Goal: Information Seeking & Learning: Learn about a topic

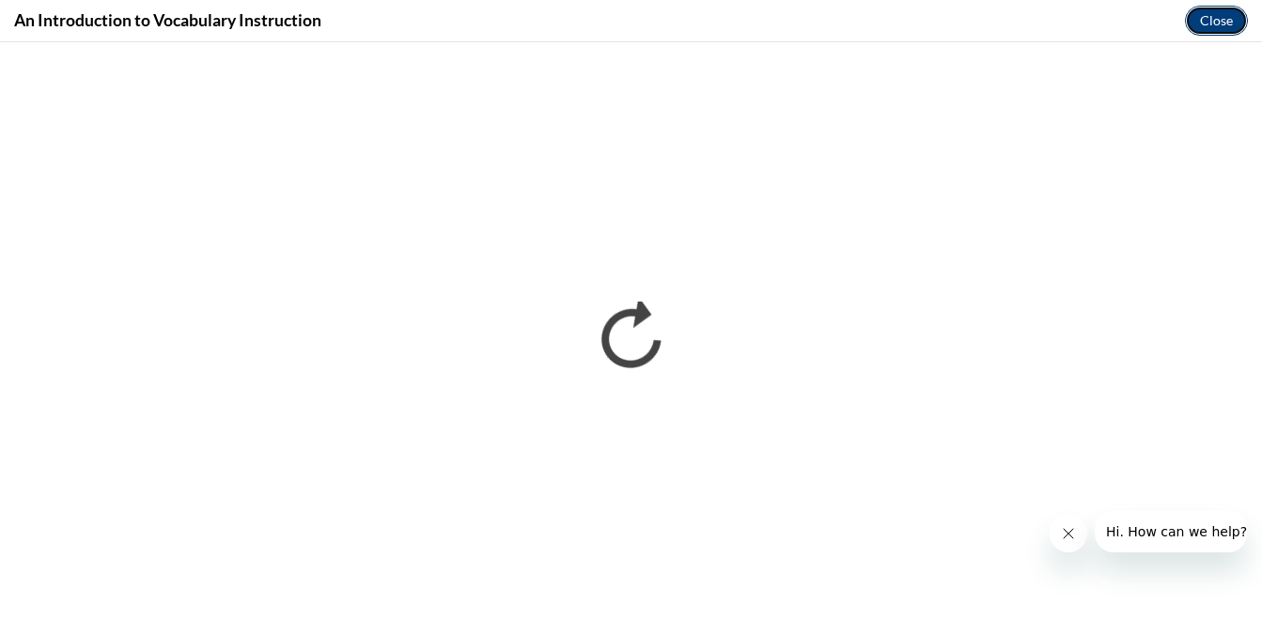
click at [1212, 19] on button "Close" at bounding box center [1216, 21] width 63 height 30
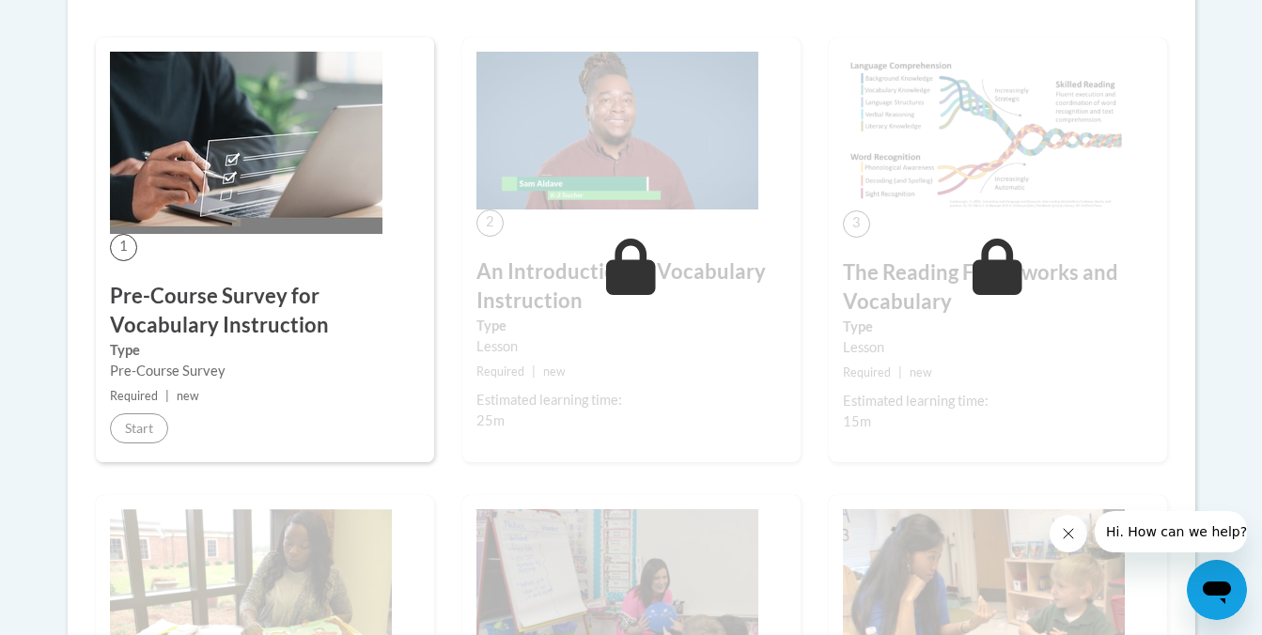
scroll to position [536, 0]
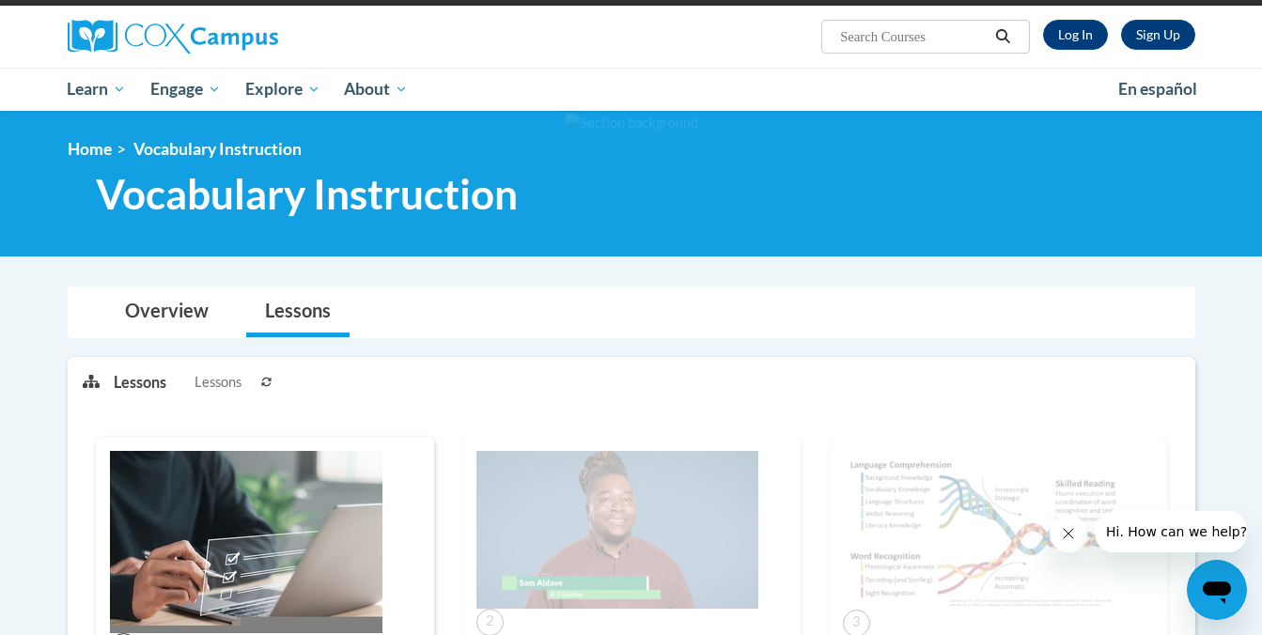
scroll to position [271, 0]
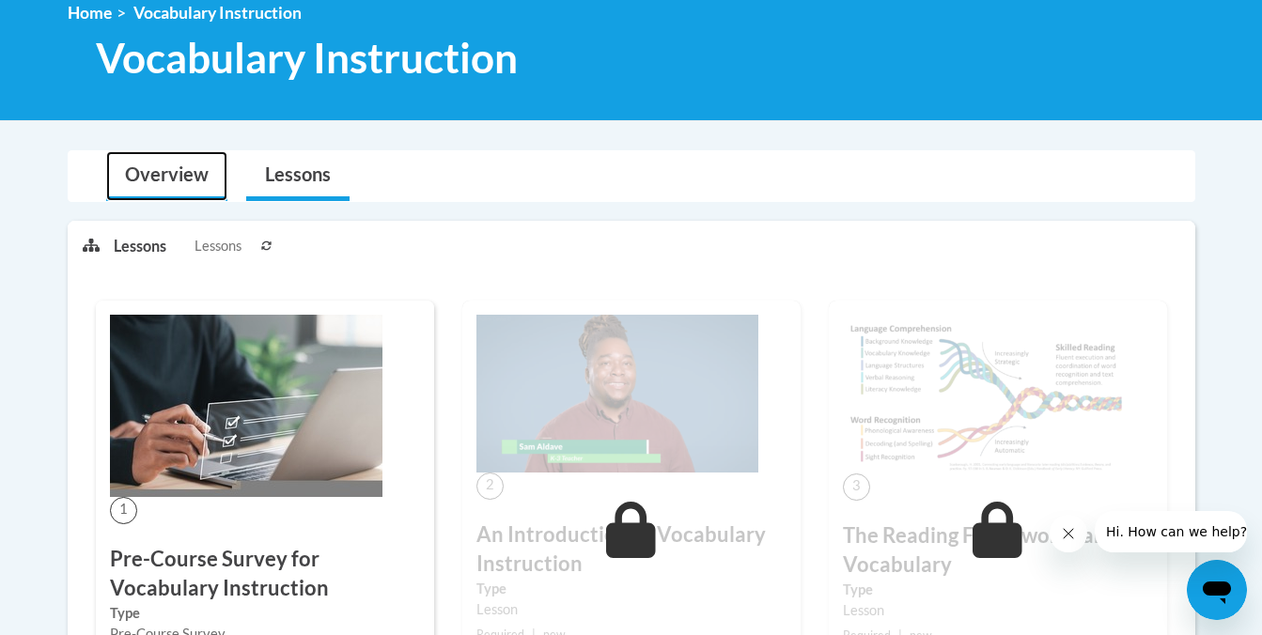
click at [135, 181] on link "Overview" at bounding box center [166, 176] width 121 height 50
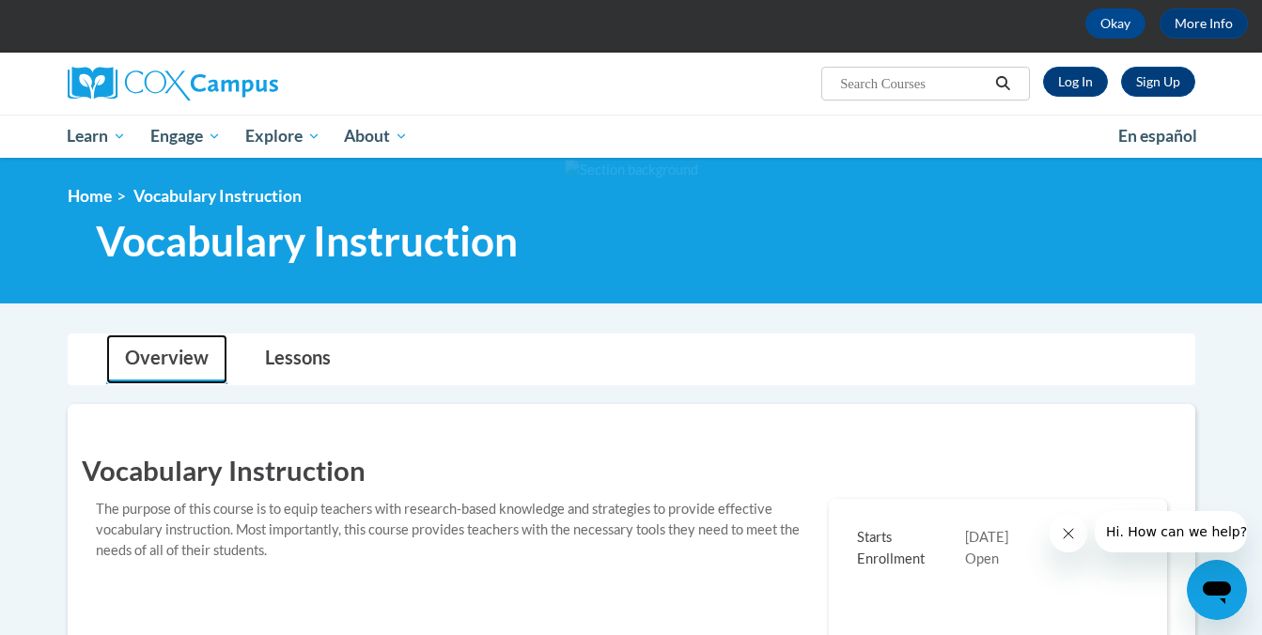
scroll to position [0, 0]
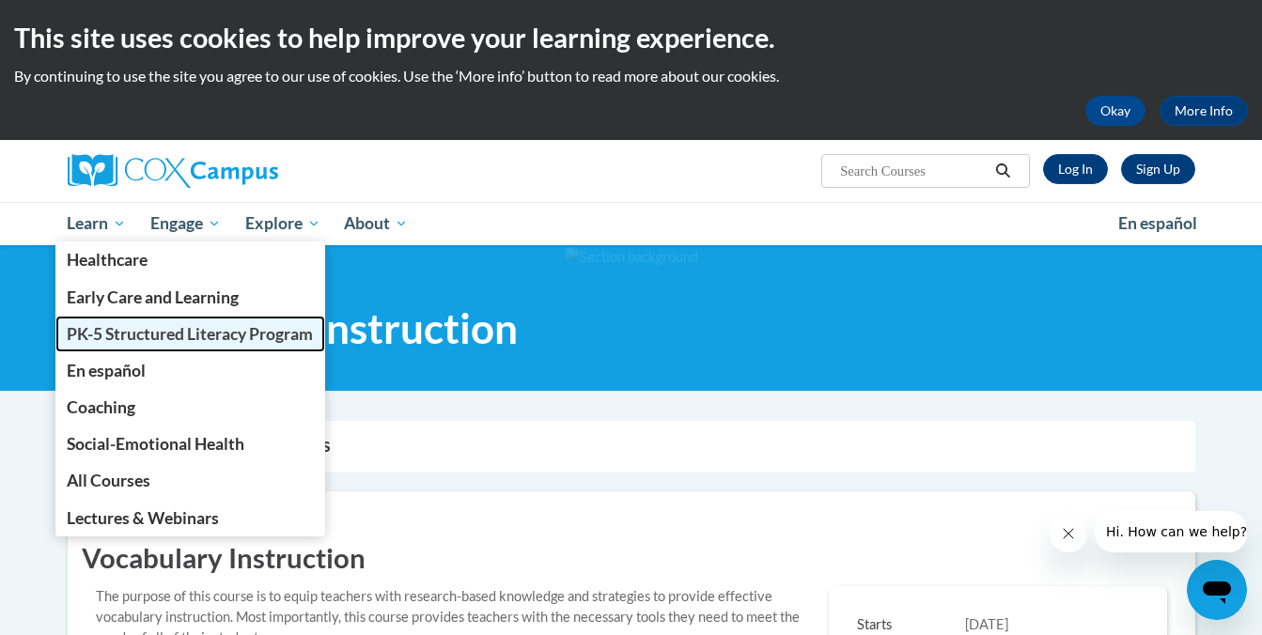
click at [101, 336] on span "PK-5 Structured Literacy Program" at bounding box center [190, 334] width 246 height 20
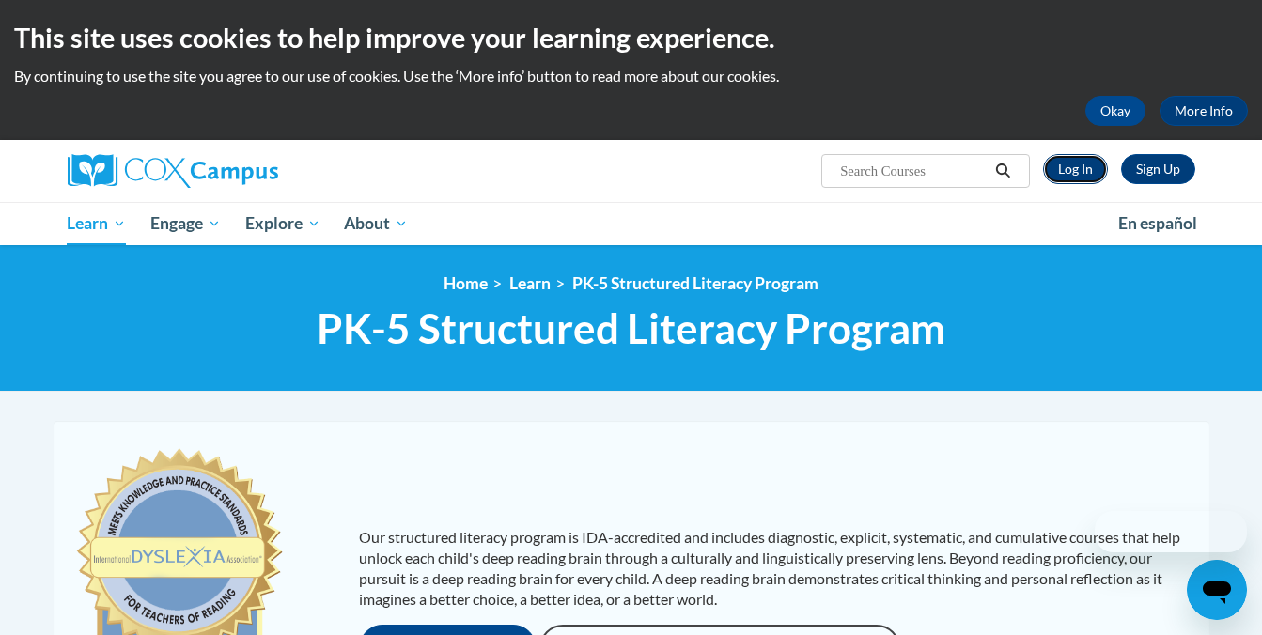
click at [1086, 166] on link "Log In" at bounding box center [1075, 169] width 65 height 30
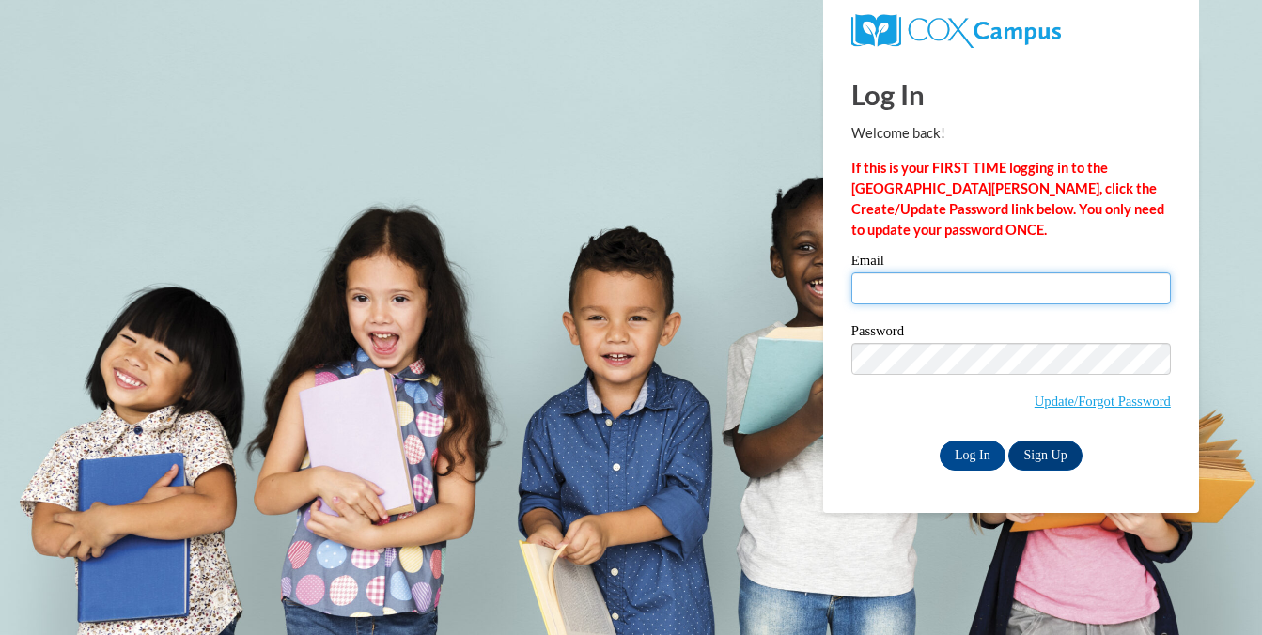
click at [922, 284] on input "Email" at bounding box center [1011, 289] width 320 height 32
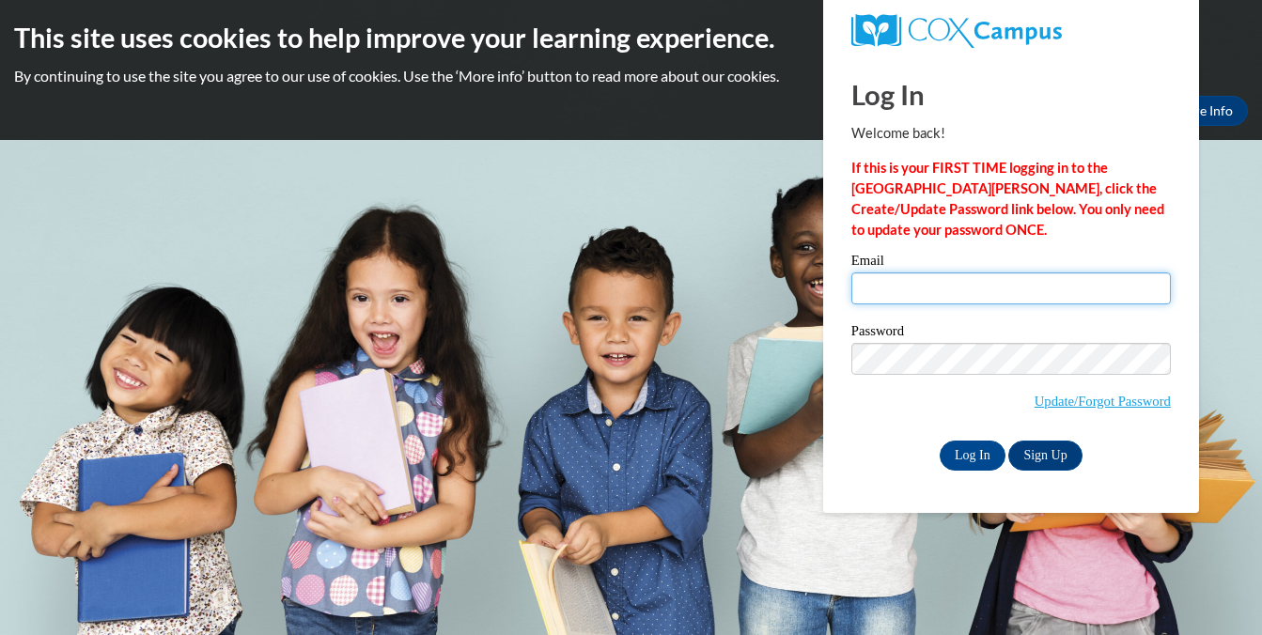
type input "tbullington@wisc.edu"
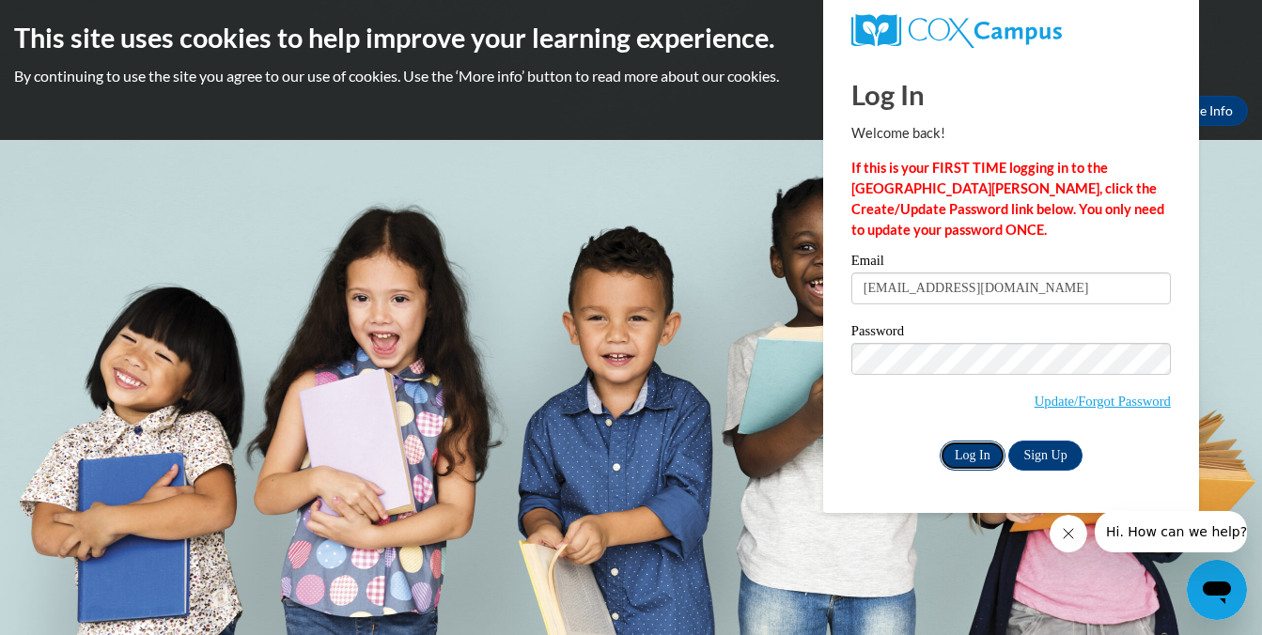
click at [972, 455] on input "Log In" at bounding box center [973, 456] width 66 height 30
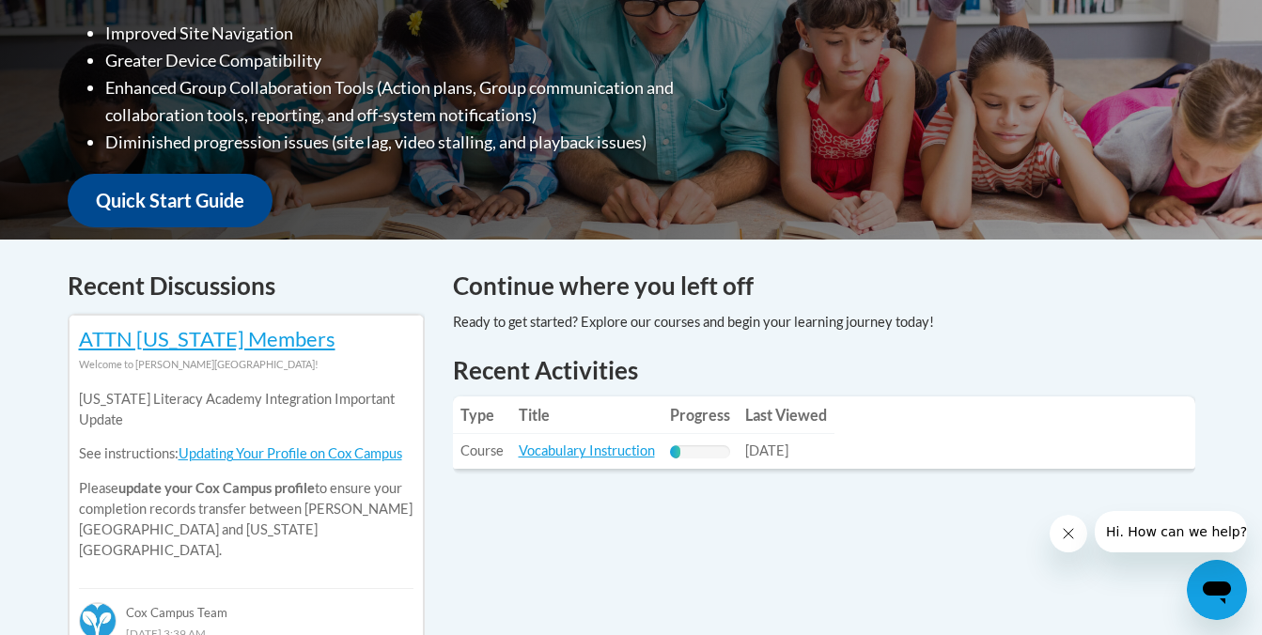
scroll to position [570, 0]
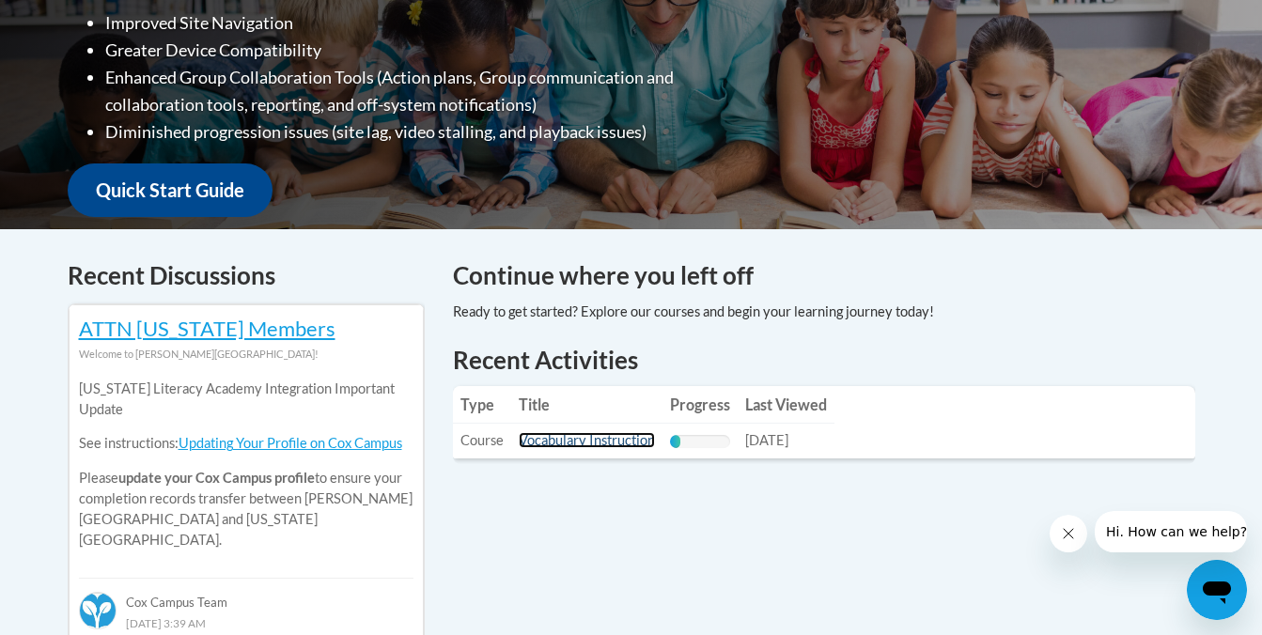
click at [541, 445] on link "Vocabulary Instruction" at bounding box center [587, 440] width 136 height 16
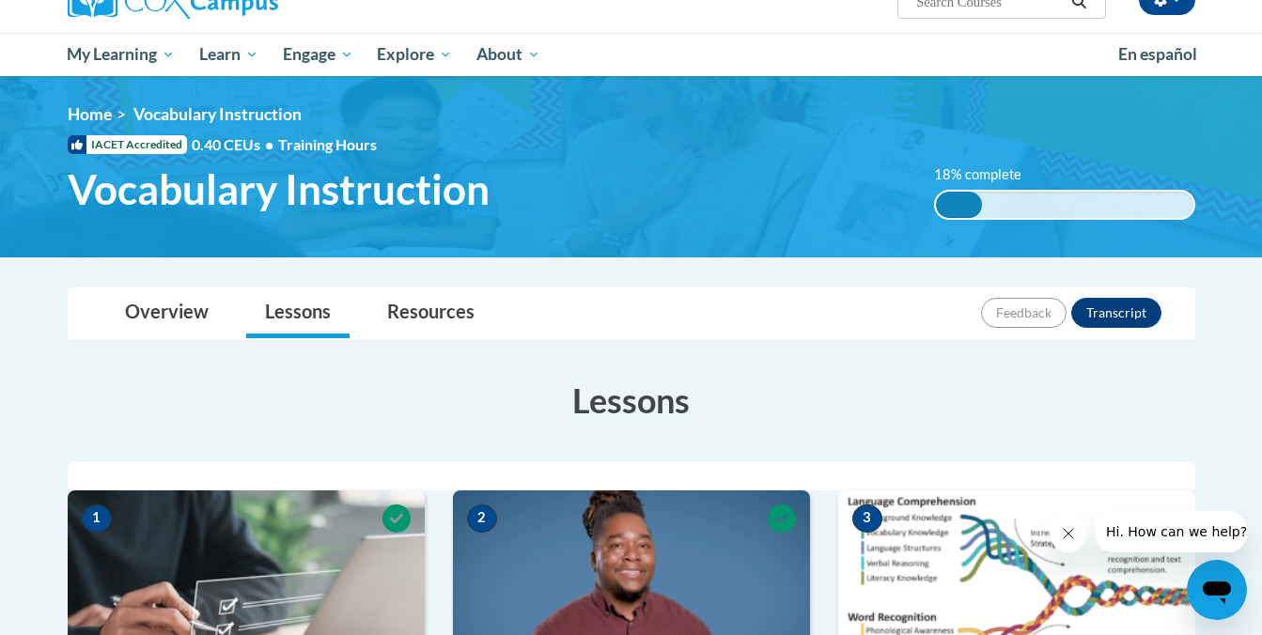
scroll to position [112, 0]
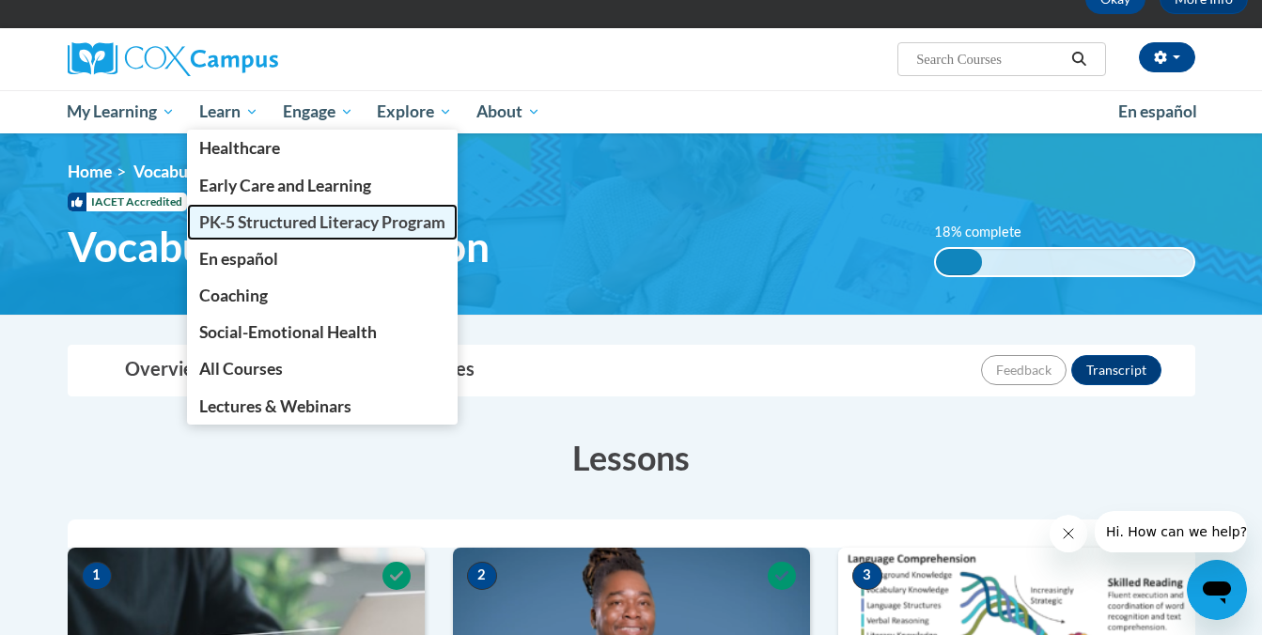
click at [228, 225] on span "PK-5 Structured Literacy Program" at bounding box center [322, 222] width 246 height 20
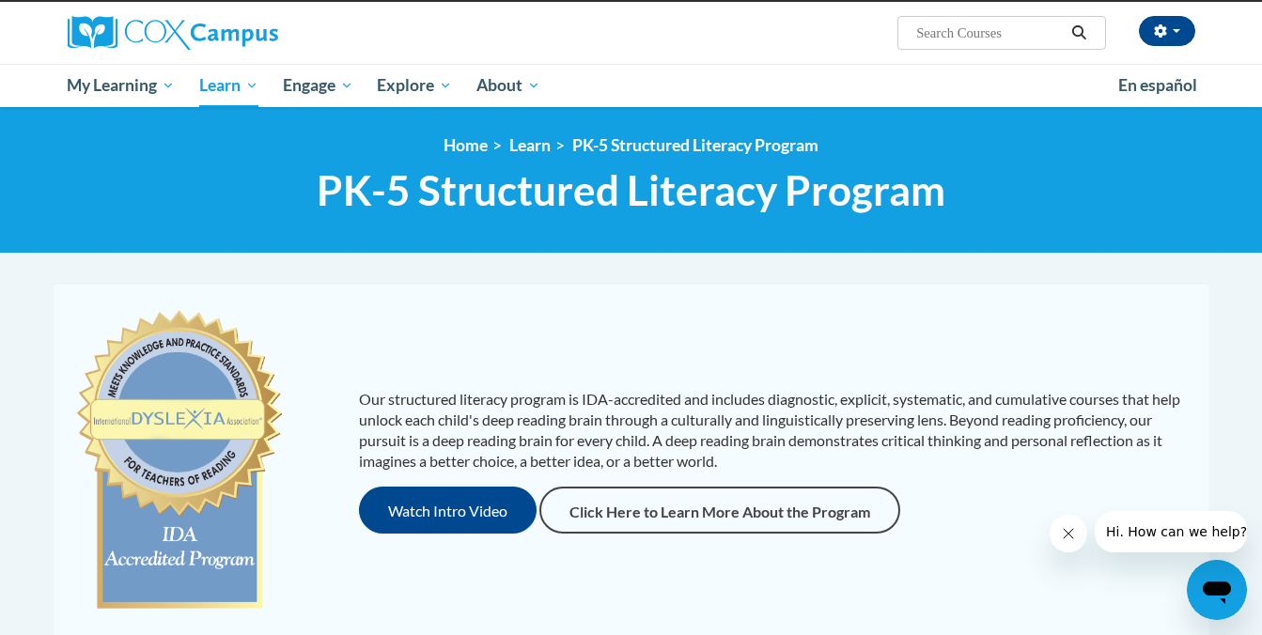
scroll to position [225, 0]
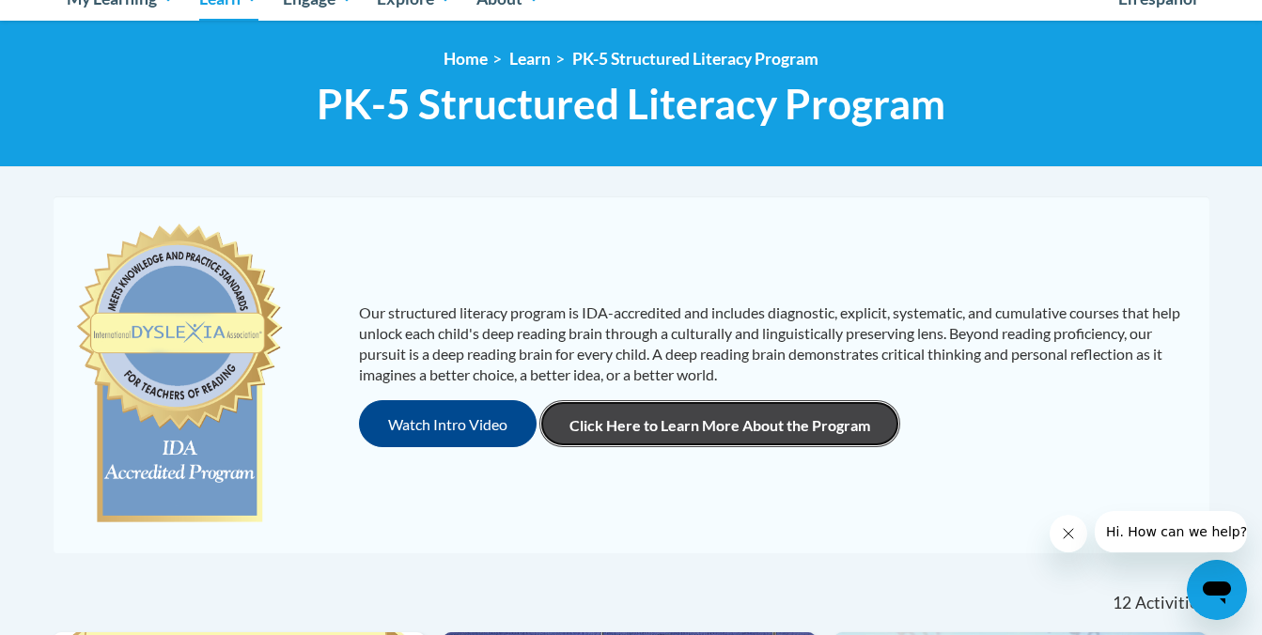
click at [795, 405] on link "Click Here to Learn More About the Program" at bounding box center [719, 423] width 361 height 47
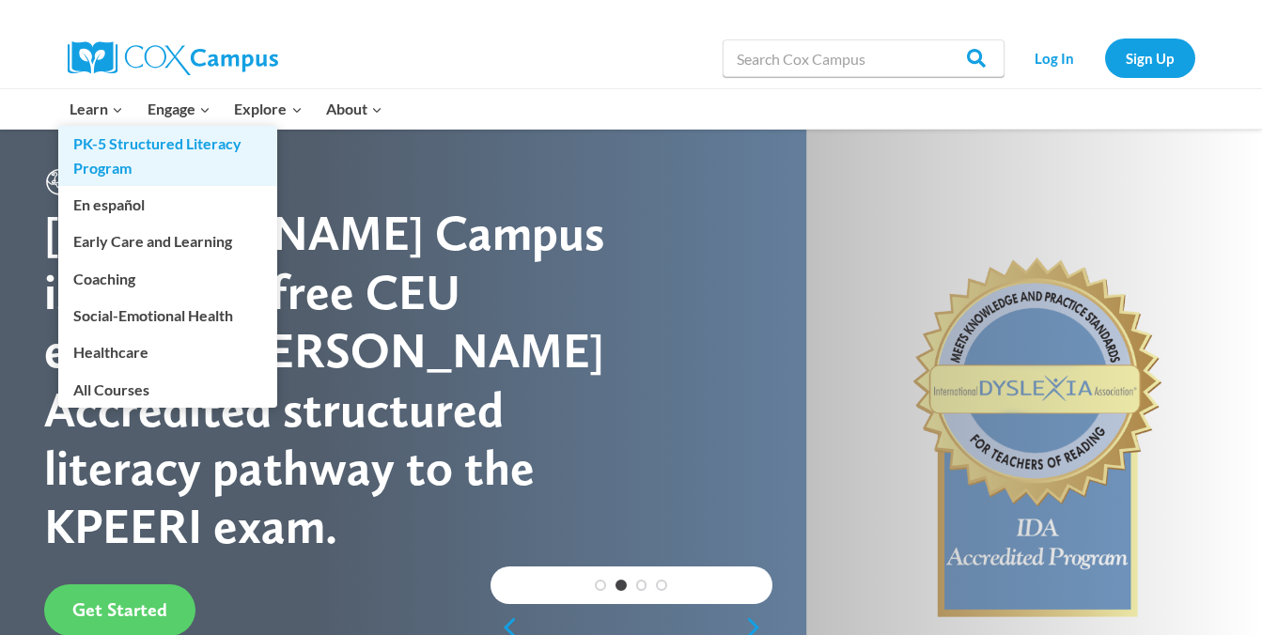
click at [105, 172] on link "PK-5 Structured Literacy Program" at bounding box center [167, 156] width 219 height 60
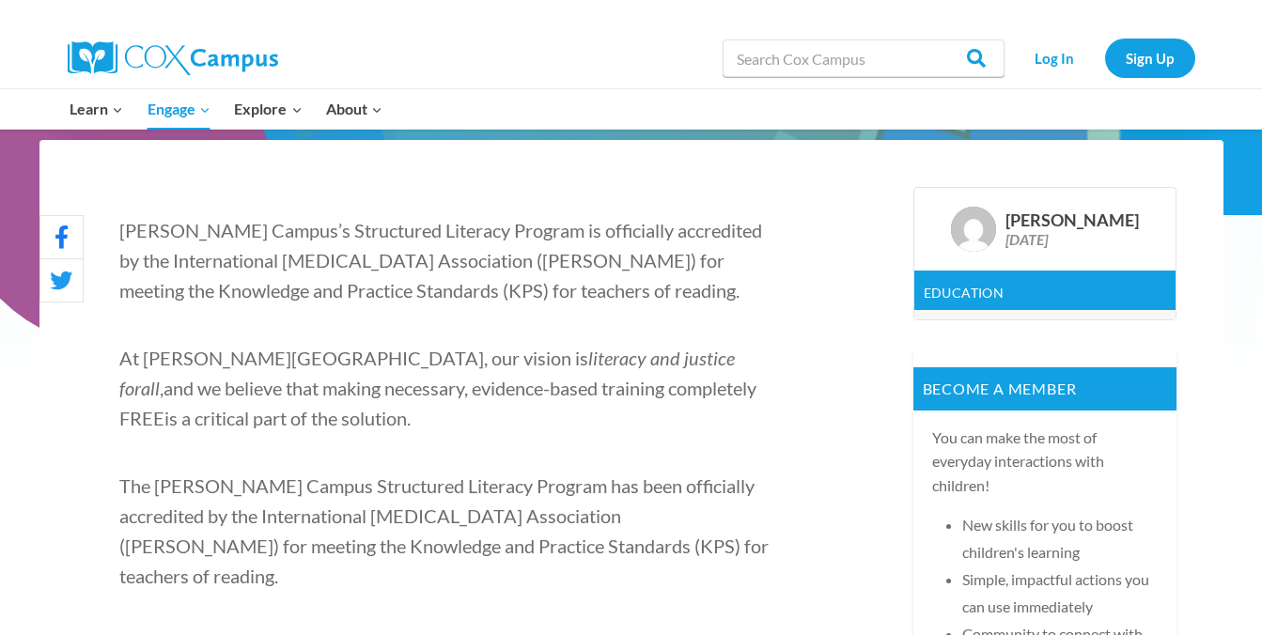
scroll to position [373, 0]
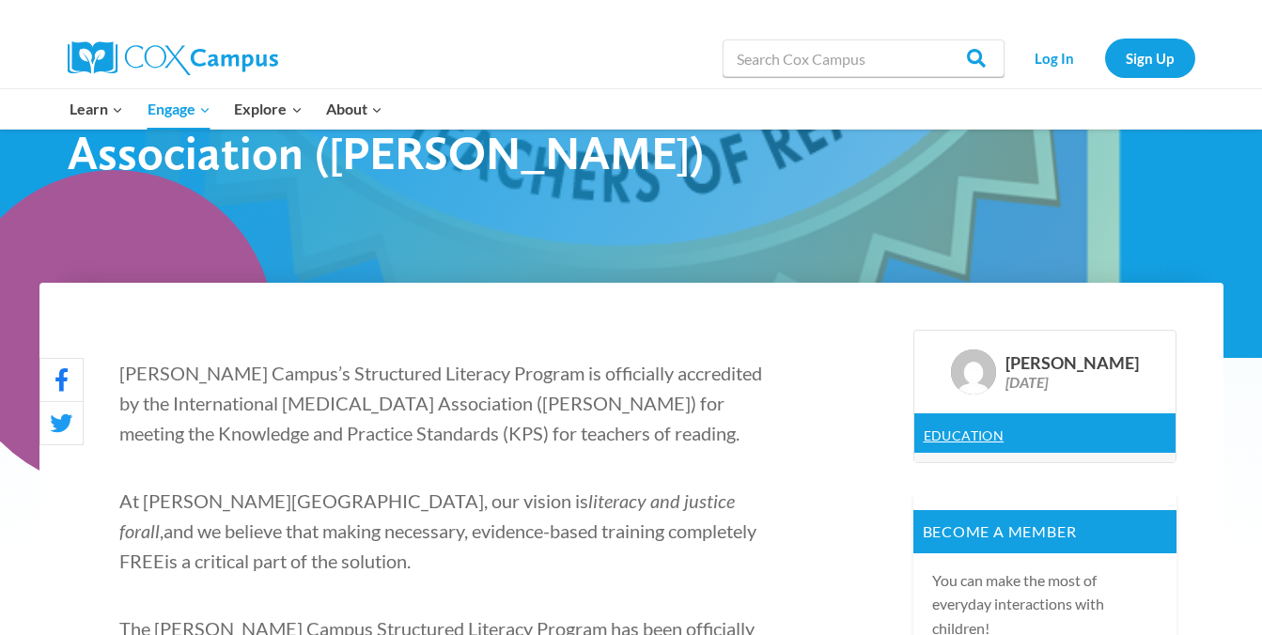
click at [941, 434] on link "Education" at bounding box center [964, 436] width 81 height 16
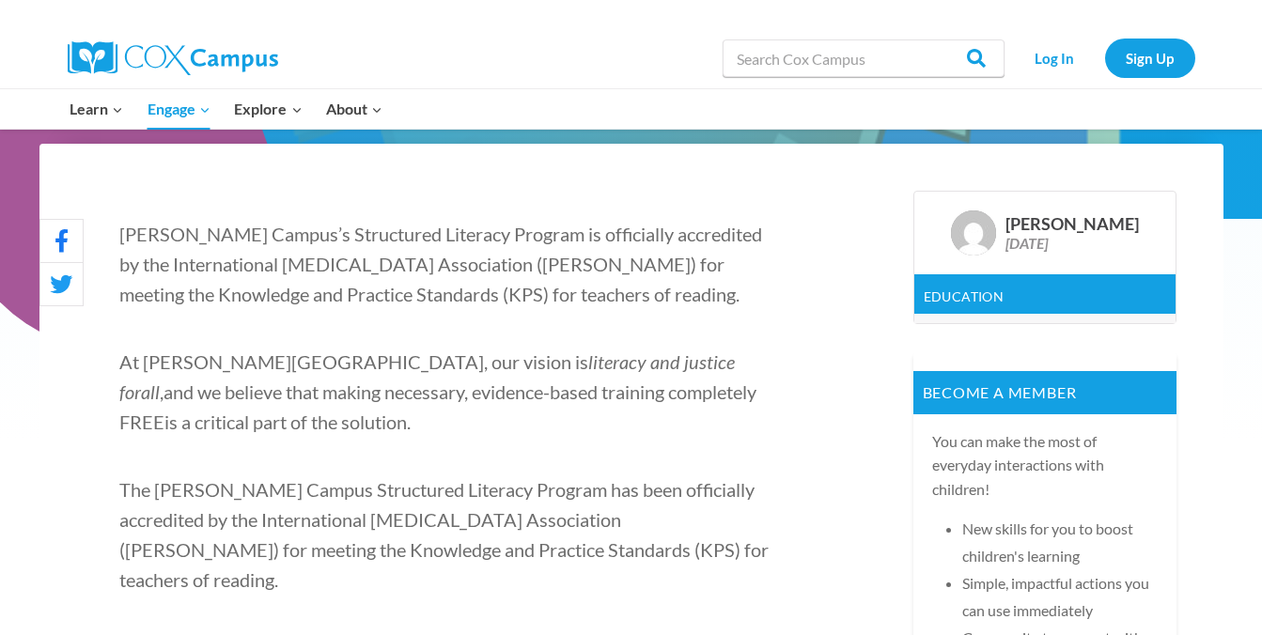
scroll to position [445, 0]
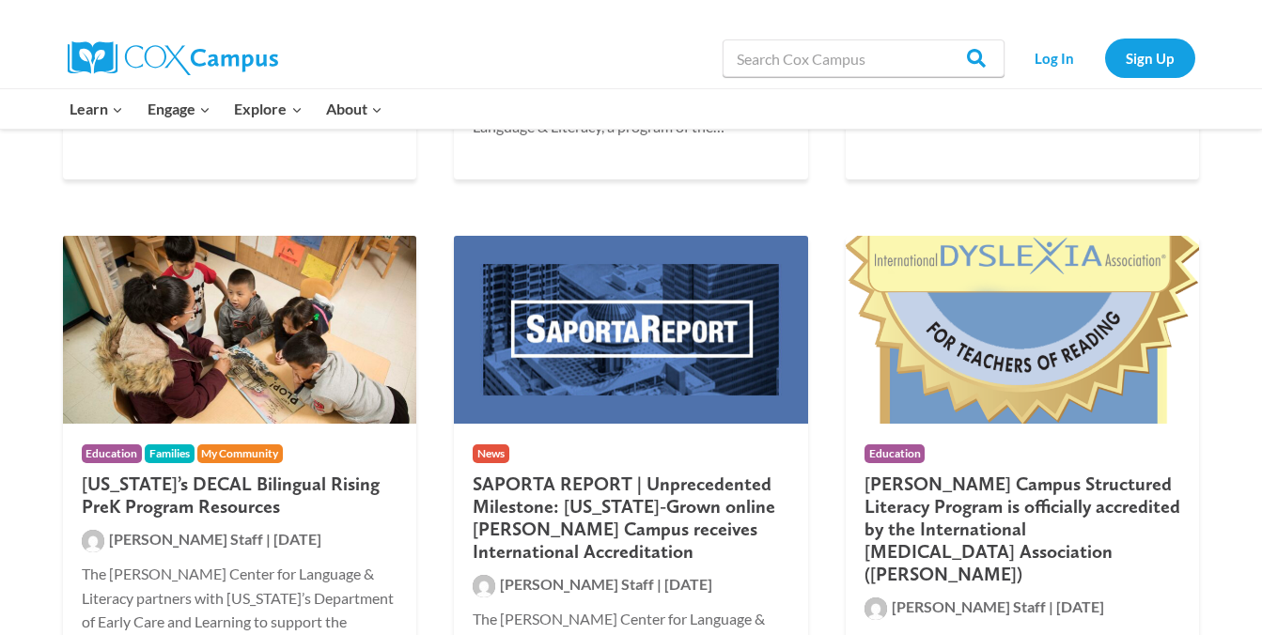
scroll to position [2729, 0]
